Goal: Task Accomplishment & Management: Use online tool/utility

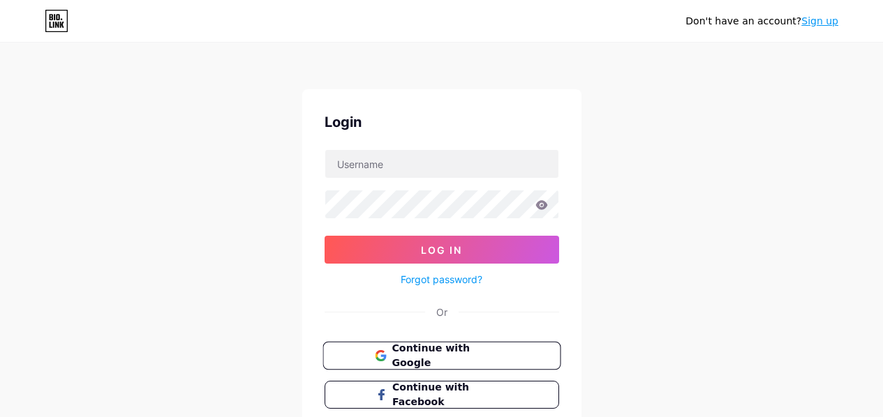
click at [404, 348] on span "Continue with Google" at bounding box center [449, 356] width 117 height 30
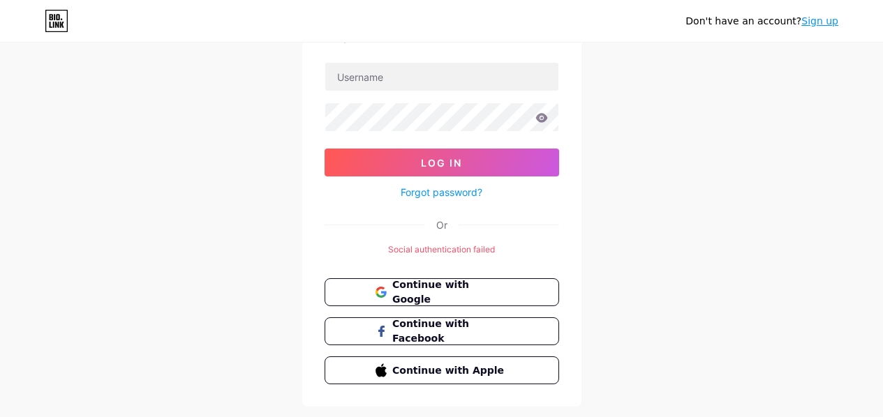
scroll to position [100, 0]
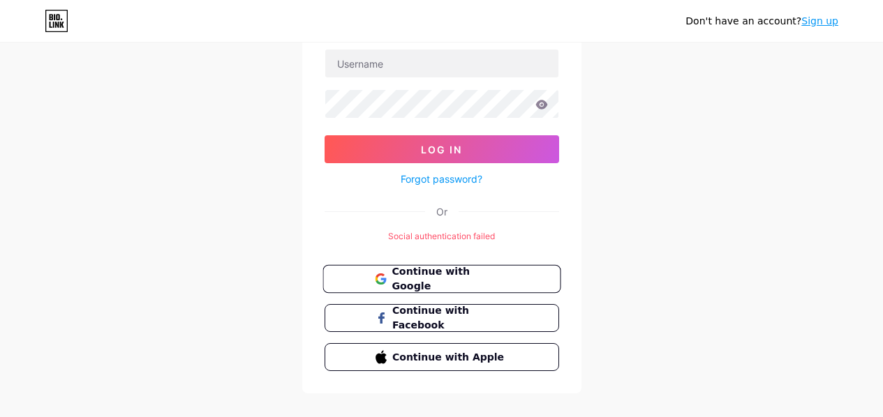
click at [450, 287] on button "Continue with Google" at bounding box center [441, 279] width 238 height 29
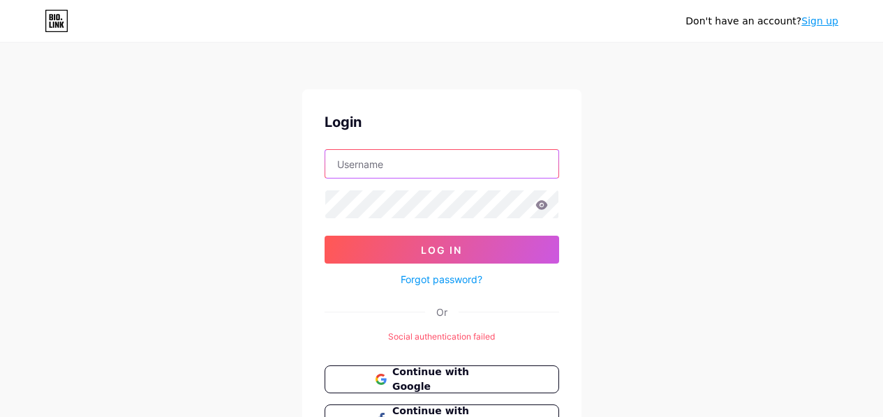
click at [479, 161] on input "text" at bounding box center [441, 164] width 233 height 28
type input "[EMAIL_ADDRESS][DOMAIN_NAME]"
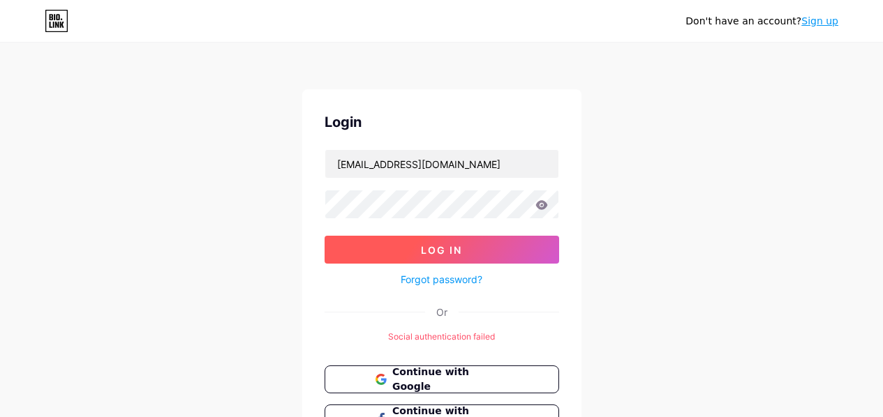
click at [490, 244] on button "Log In" at bounding box center [441, 250] width 234 height 28
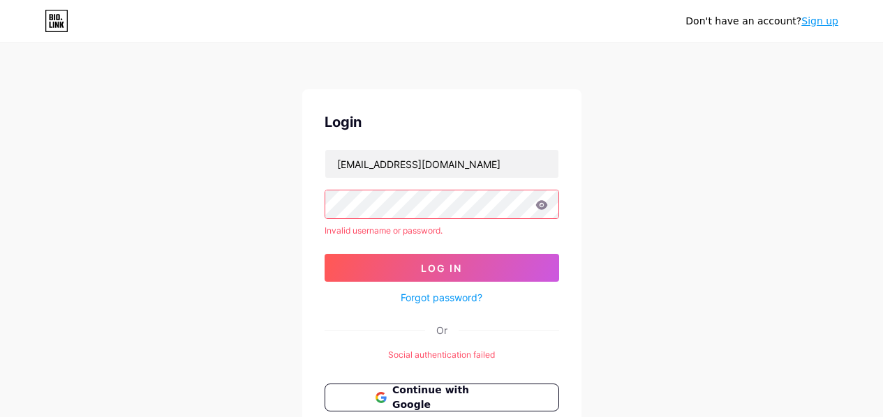
click at [449, 251] on form "[EMAIL_ADDRESS][DOMAIN_NAME] Invalid username or password. Log In Forgot passwo…" at bounding box center [441, 227] width 234 height 157
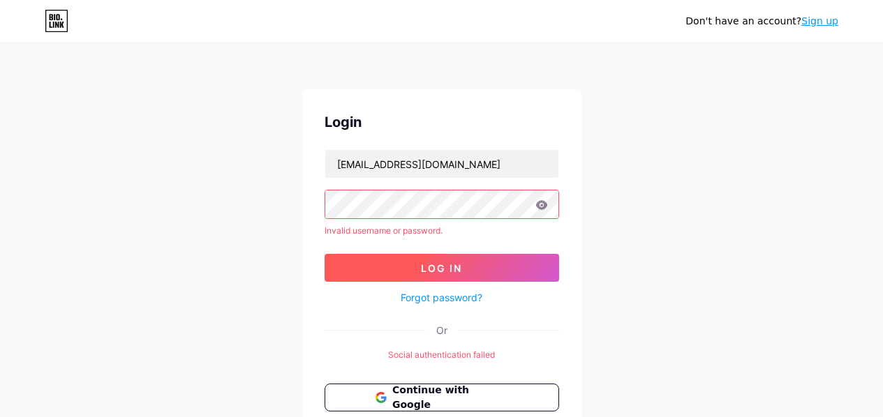
click at [442, 272] on span "Log In" at bounding box center [441, 268] width 41 height 12
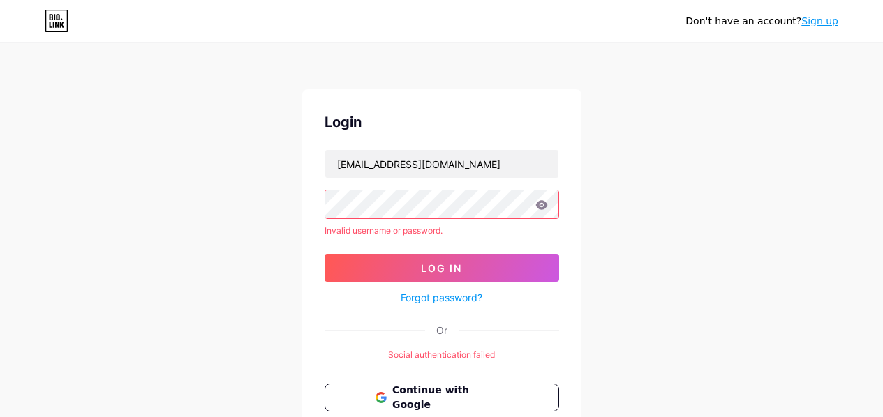
click at [463, 301] on link "Forgot password?" at bounding box center [442, 297] width 82 height 15
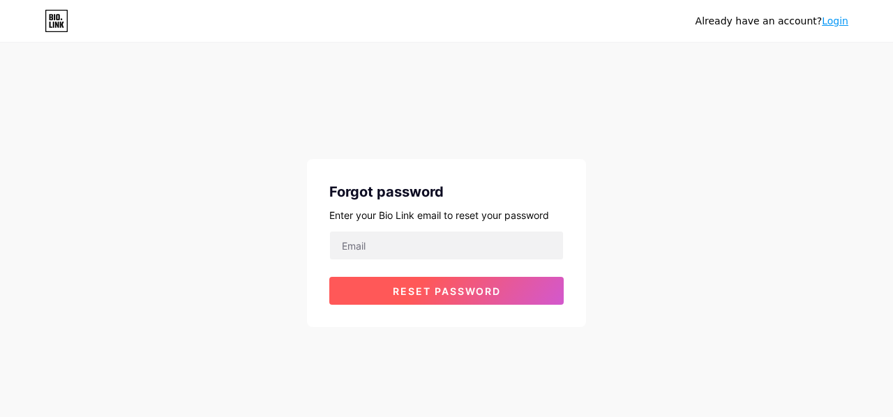
click at [466, 292] on span "Reset password" at bounding box center [447, 291] width 108 height 12
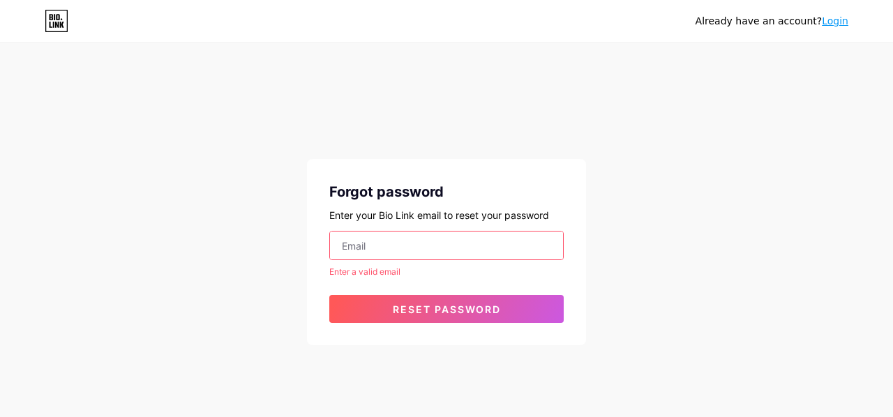
click at [458, 244] on input "email" at bounding box center [446, 246] width 233 height 28
type input "[EMAIL_ADDRESS][DOMAIN_NAME]"
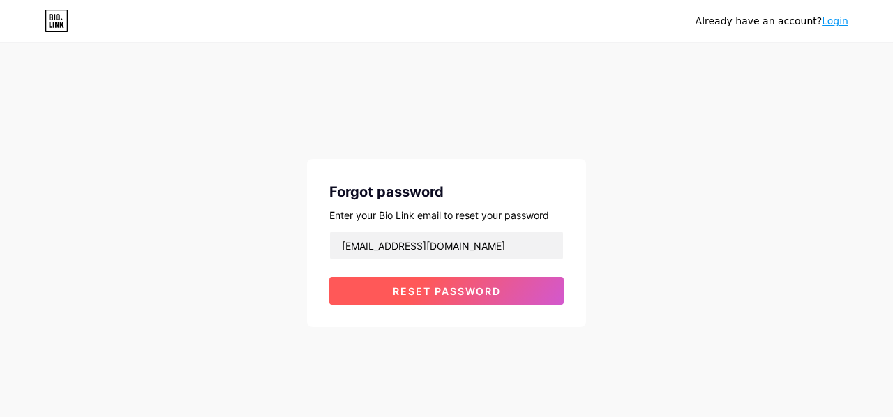
click at [459, 290] on span "Reset password" at bounding box center [447, 291] width 108 height 12
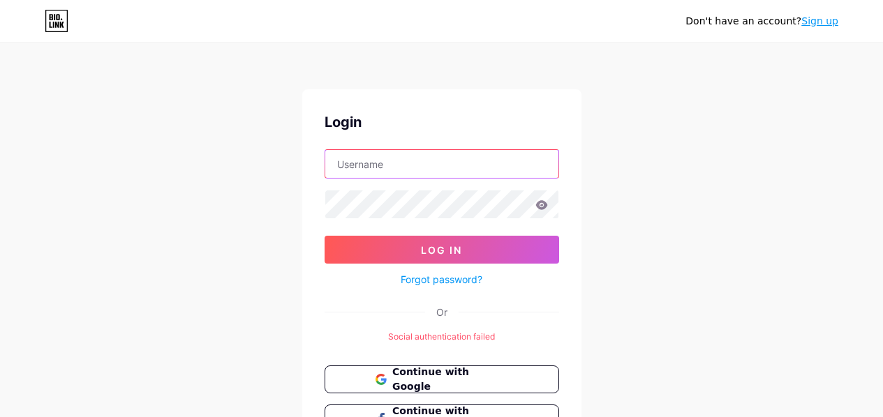
click at [463, 158] on input "text" at bounding box center [441, 164] width 233 height 28
type input "completewny@gmail.com"
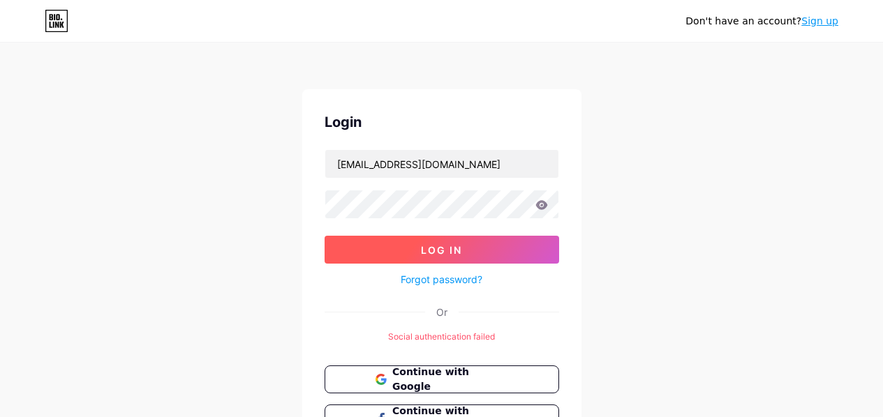
click at [465, 237] on button "Log In" at bounding box center [441, 250] width 234 height 28
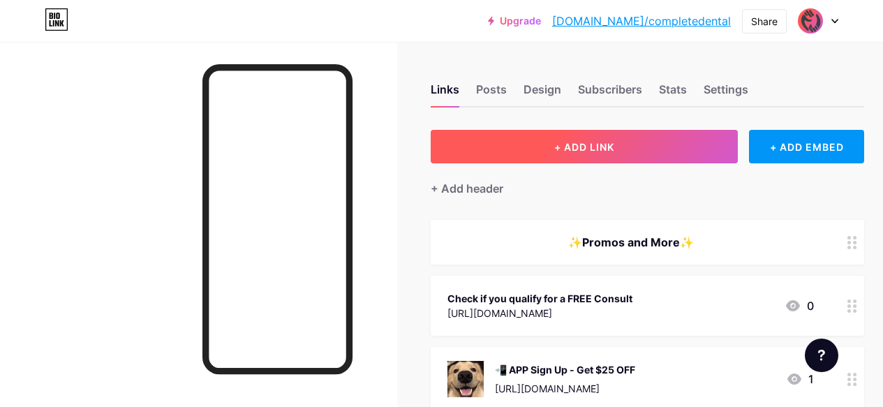
click at [625, 137] on button "+ ADD LINK" at bounding box center [584, 146] width 307 height 33
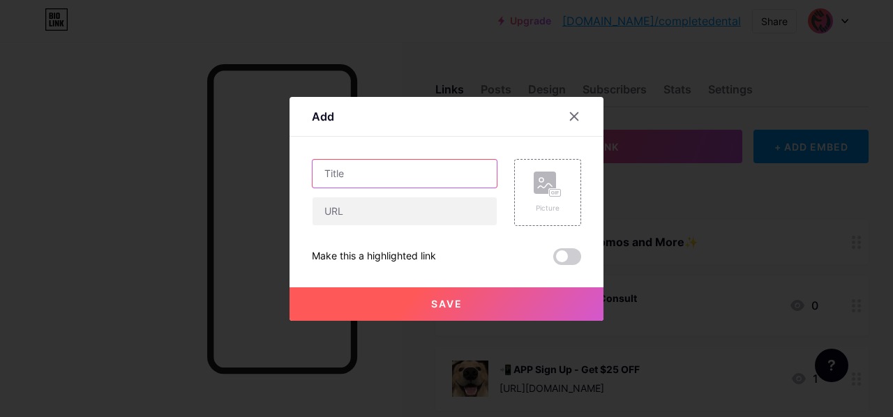
click at [425, 170] on input "text" at bounding box center [405, 174] width 184 height 28
type input "WhatsApp"
click at [543, 197] on div "Picture" at bounding box center [548, 193] width 28 height 42
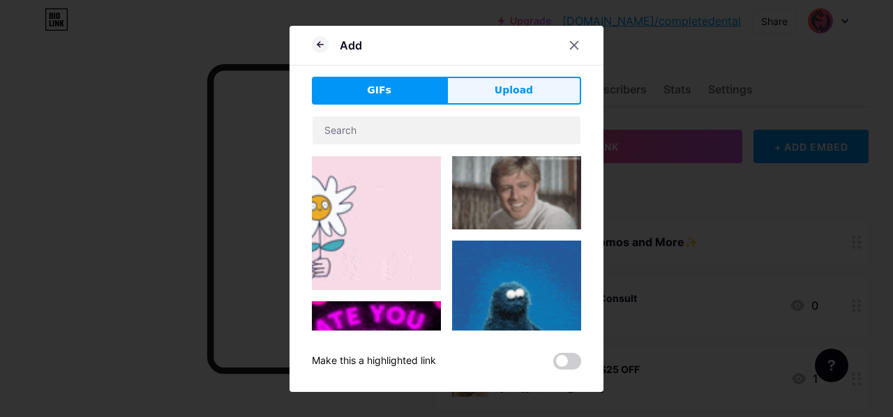
click at [530, 82] on button "Upload" at bounding box center [514, 91] width 135 height 28
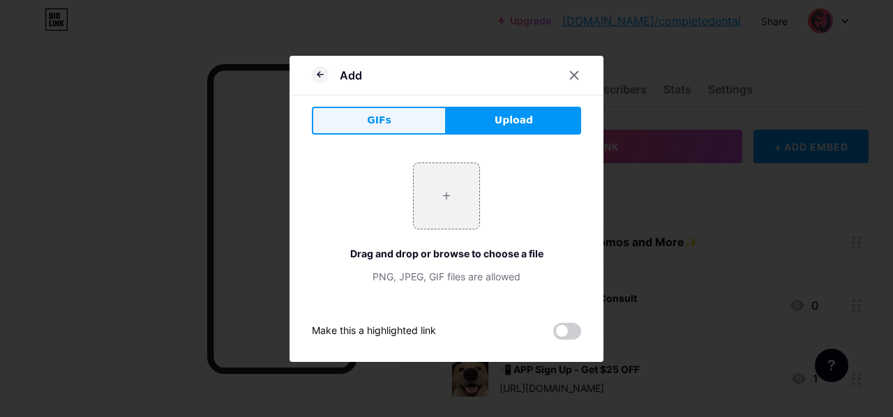
click at [408, 119] on button "GIFs" at bounding box center [379, 121] width 135 height 28
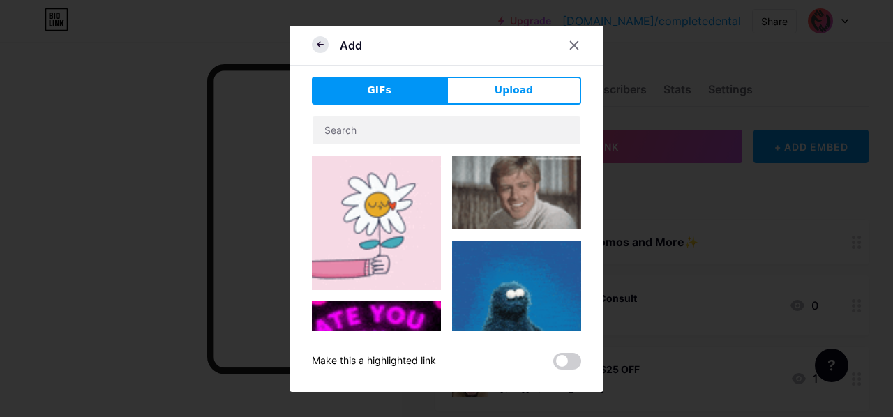
click at [317, 47] on icon at bounding box center [320, 44] width 17 height 17
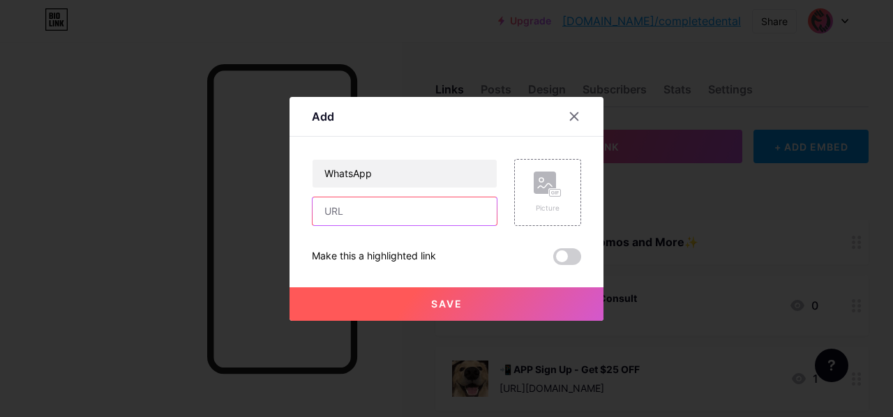
click at [375, 211] on input "text" at bounding box center [405, 211] width 184 height 28
click at [553, 175] on rect at bounding box center [545, 183] width 22 height 22
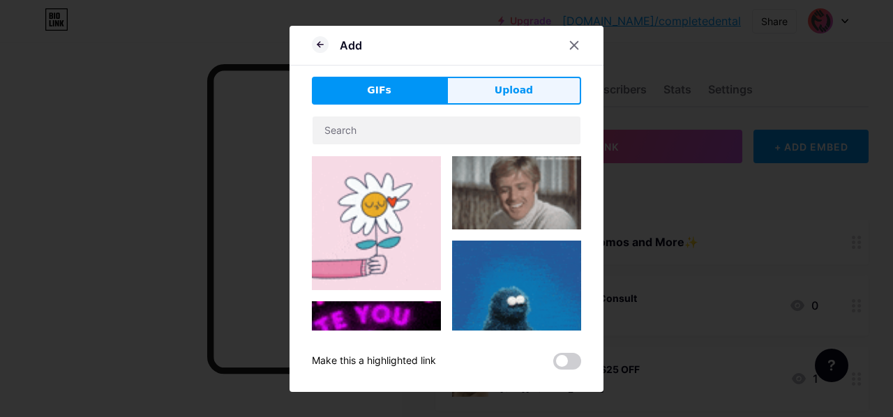
click at [514, 98] on button "Upload" at bounding box center [514, 91] width 135 height 28
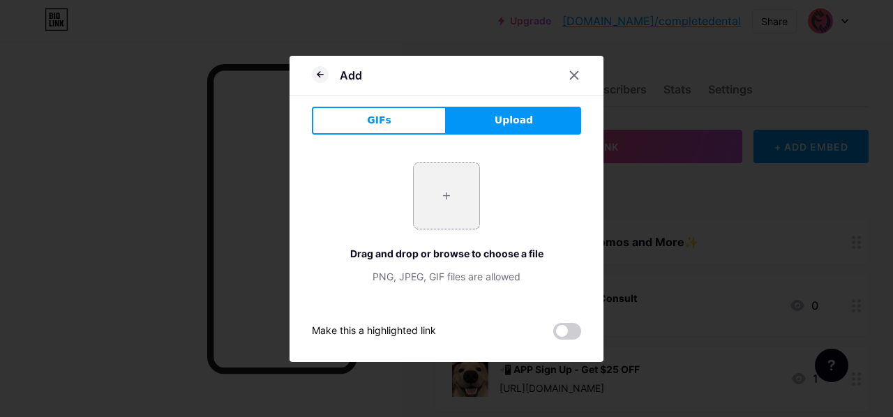
click at [445, 188] on input "file" at bounding box center [447, 196] width 66 height 66
type input "C:\fakepath\whatsapp.png"
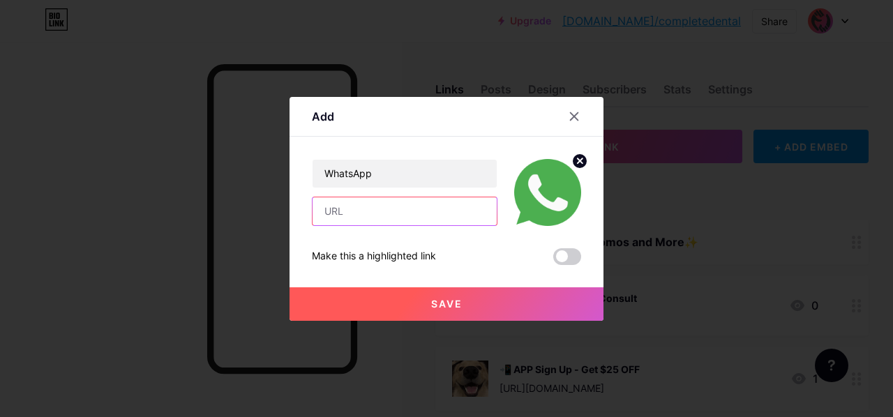
click at [401, 217] on input "text" at bounding box center [405, 211] width 184 height 28
click at [442, 216] on input "text" at bounding box center [405, 211] width 184 height 28
paste input "https://wa.me/12018655150"
type input "https://wa.me/12018655150"
click at [445, 297] on button "Save" at bounding box center [447, 304] width 314 height 33
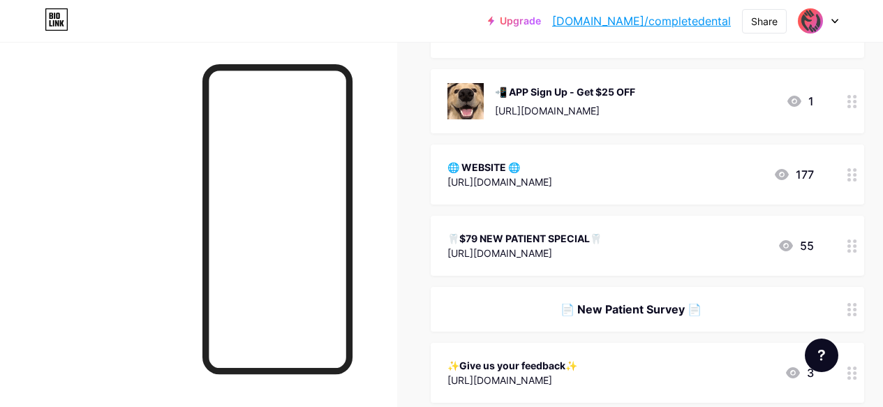
scroll to position [348, 0]
